Goal: Information Seeking & Learning: Understand process/instructions

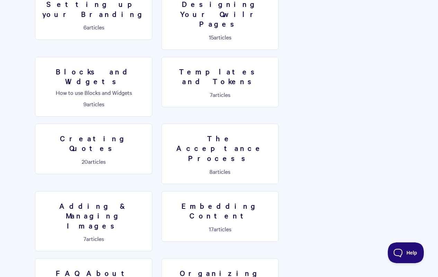
scroll to position [430, 0]
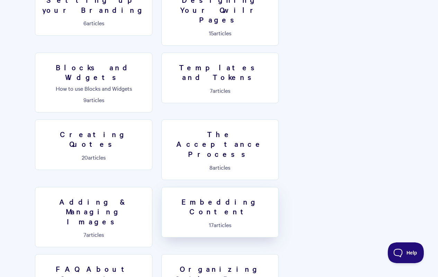
click at [207, 187] on link "Embedding Content 17 articles" at bounding box center [219, 212] width 117 height 51
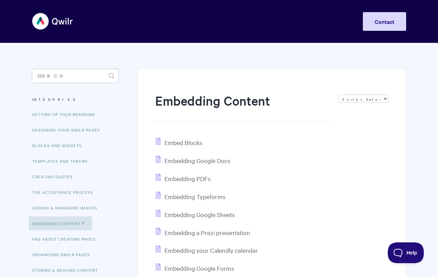
click at [61, 75] on input "Search" at bounding box center [75, 76] width 86 height 14
type input "youtube"
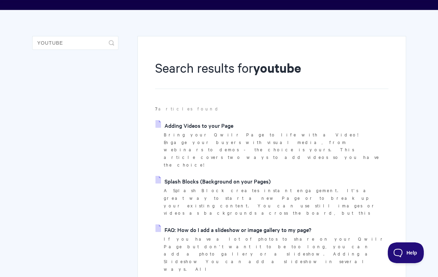
scroll to position [35, 0]
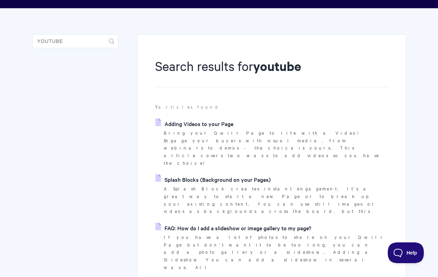
click at [212, 123] on link "Adding Videos to your Page" at bounding box center [195, 124] width 78 height 10
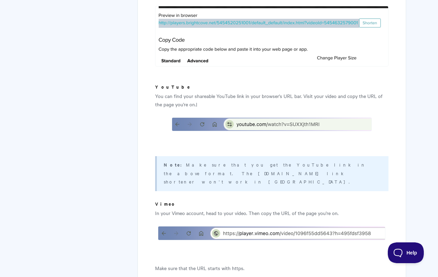
scroll to position [1929, 0]
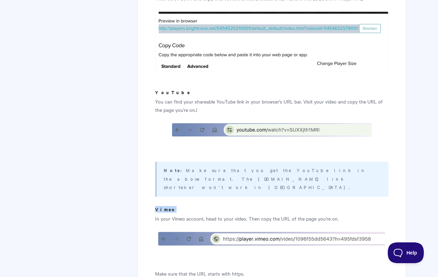
drag, startPoint x: 155, startPoint y: 168, endPoint x: 185, endPoint y: 168, distance: 30.8
copy h5 "Vimeo"
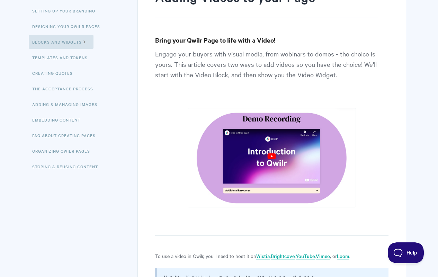
scroll to position [0, 0]
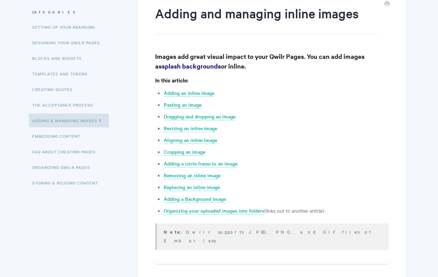
scroll to position [89, 0]
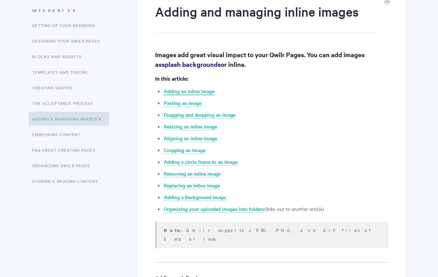
click at [202, 89] on link "Adding an inline image" at bounding box center [189, 92] width 51 height 8
